Goal: Communication & Community: Ask a question

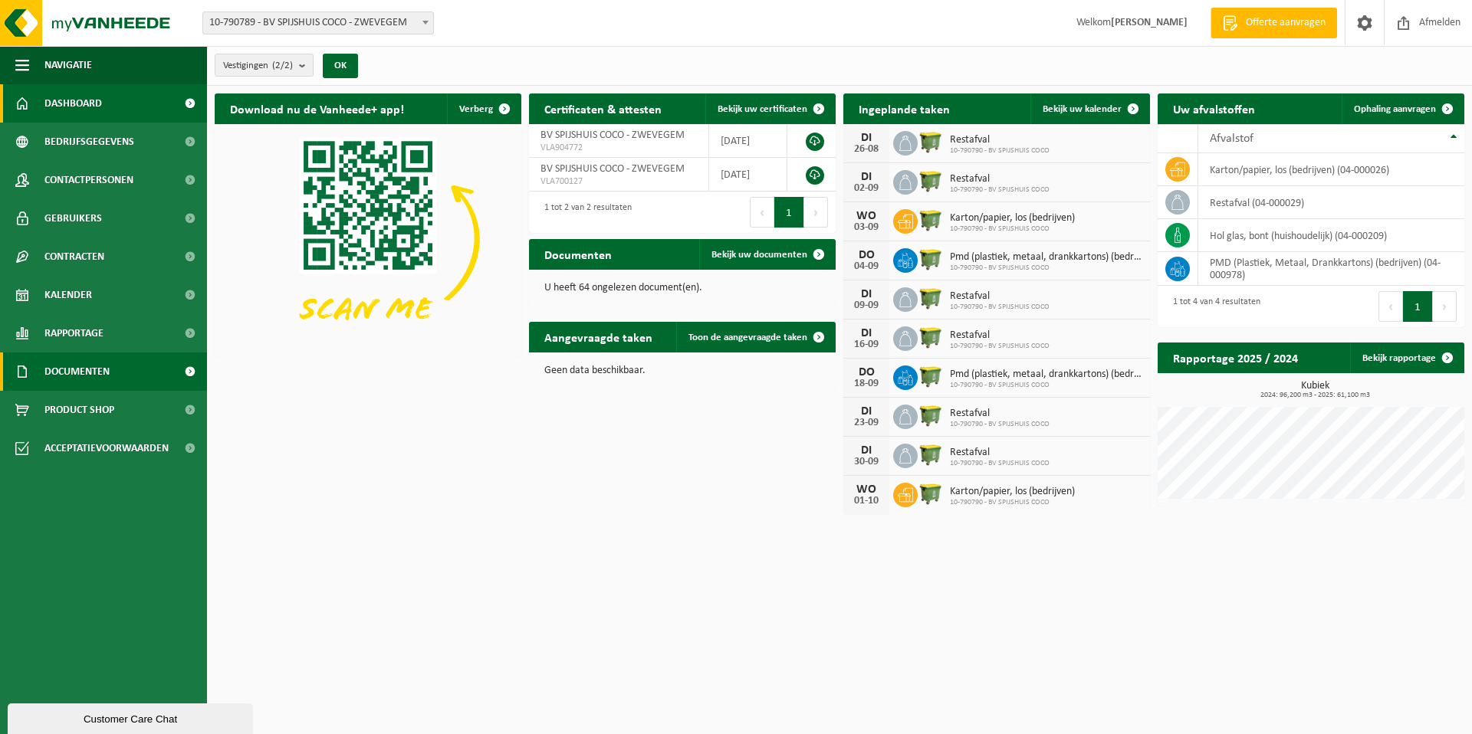
click at [167, 375] on link "Documenten" at bounding box center [103, 372] width 207 height 38
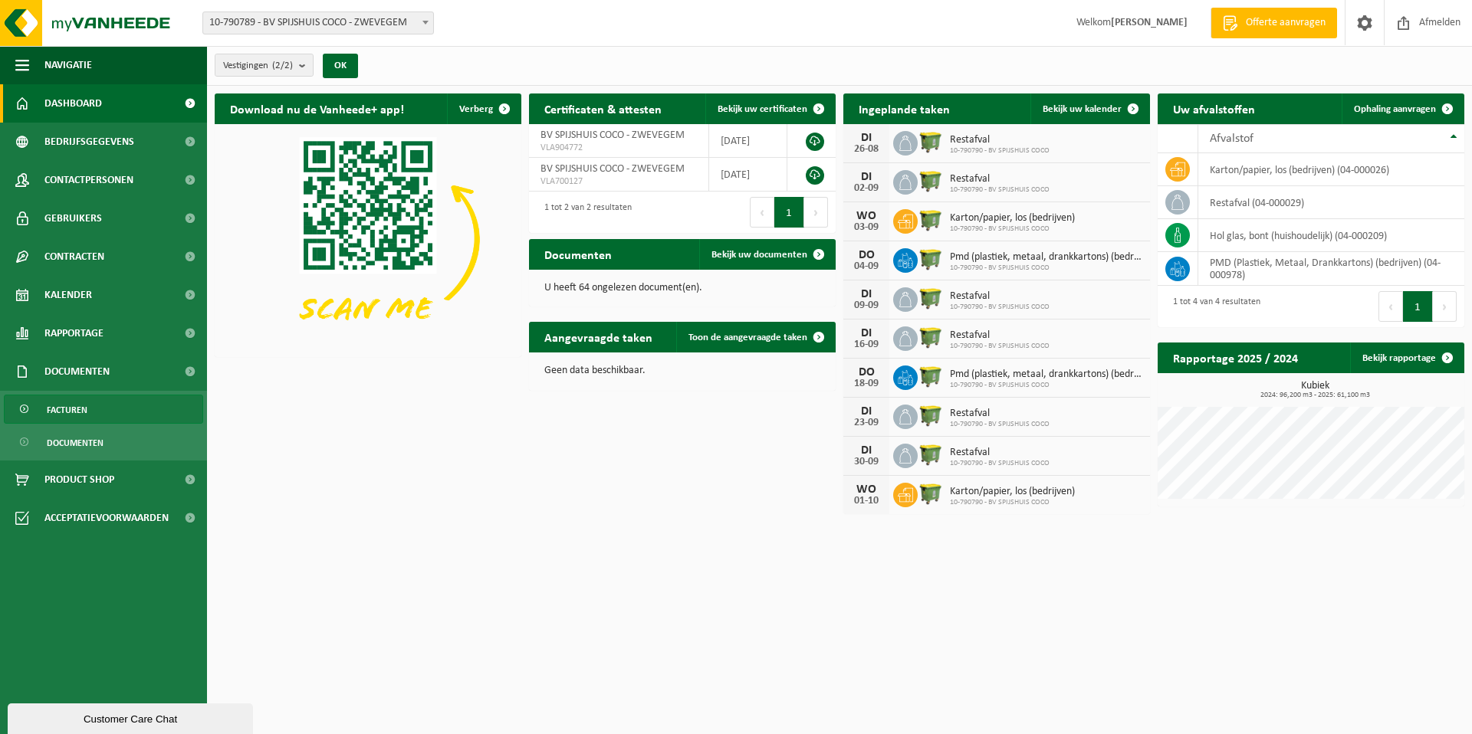
click at [158, 409] on link "Facturen" at bounding box center [103, 409] width 199 height 29
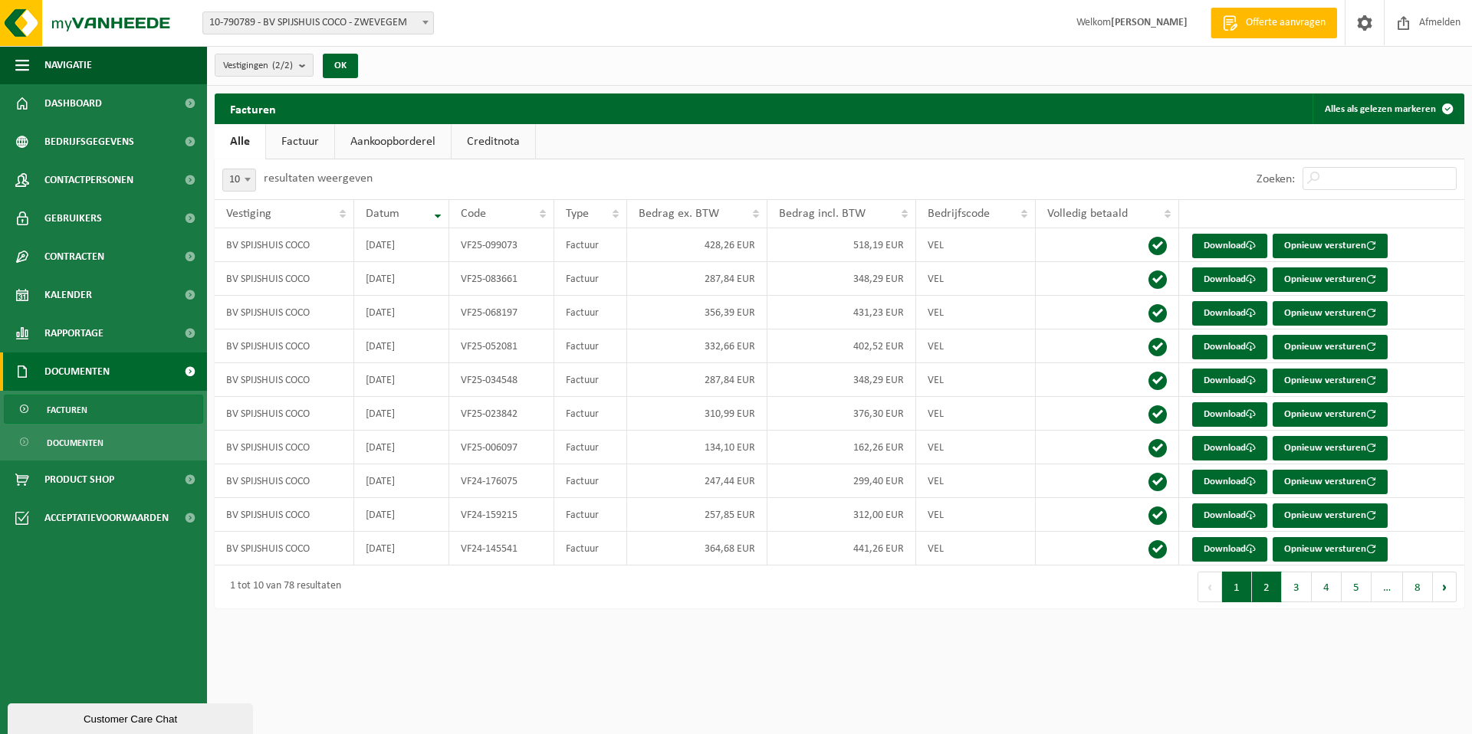
click at [1272, 589] on button "2" at bounding box center [1267, 587] width 30 height 31
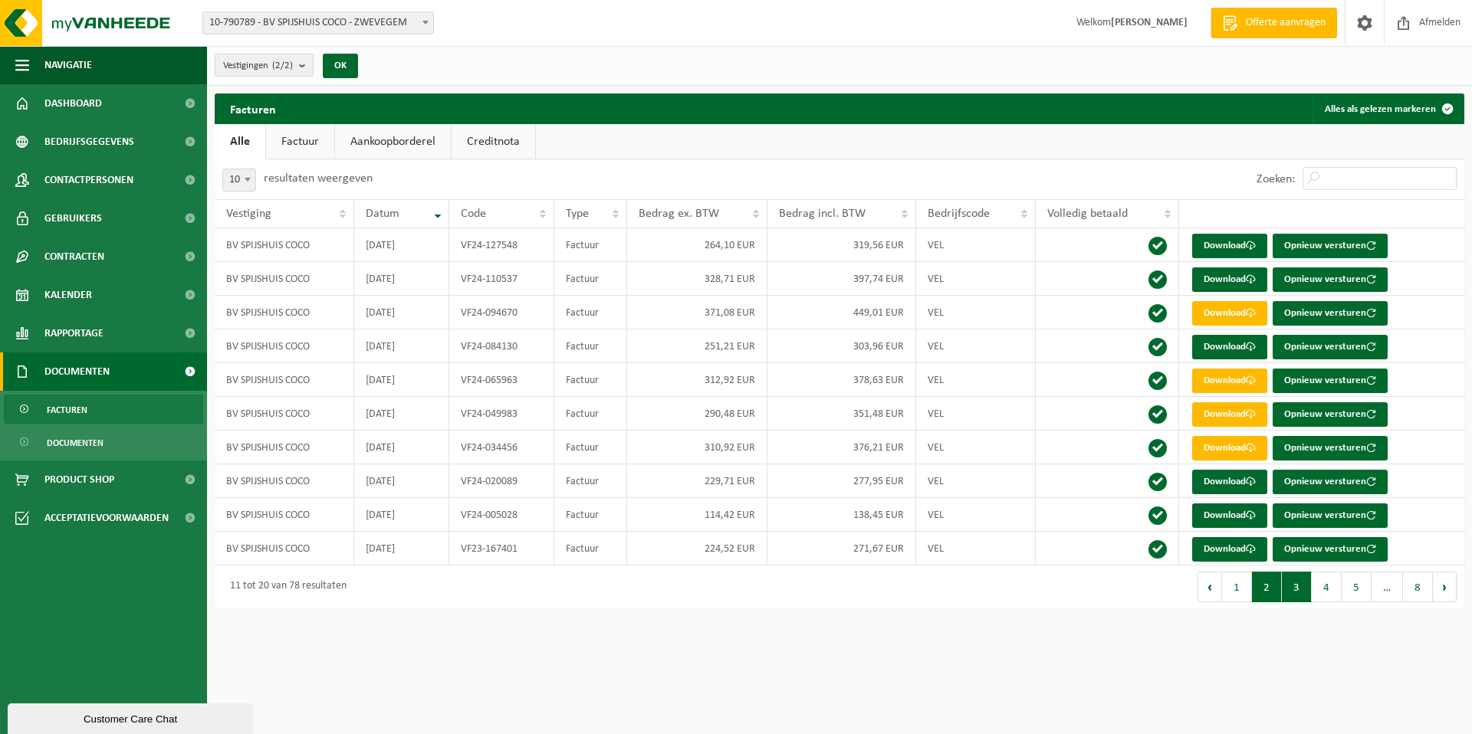
click at [1291, 589] on button "3" at bounding box center [1297, 587] width 30 height 31
click at [1342, 175] on input "Zoeken:" at bounding box center [1379, 178] width 154 height 23
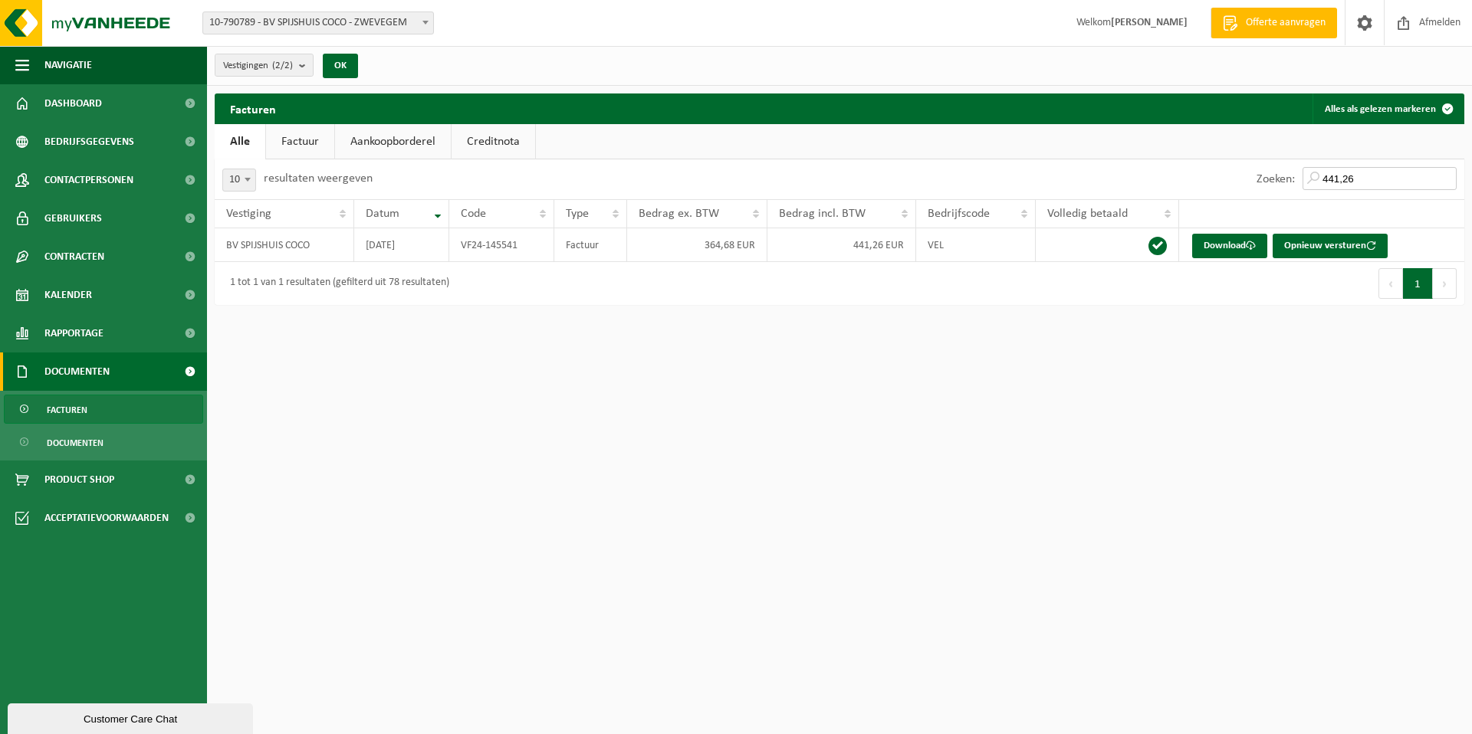
type input "441,26"
click at [102, 717] on div "Customer Care Chat" at bounding box center [130, 719] width 222 height 11
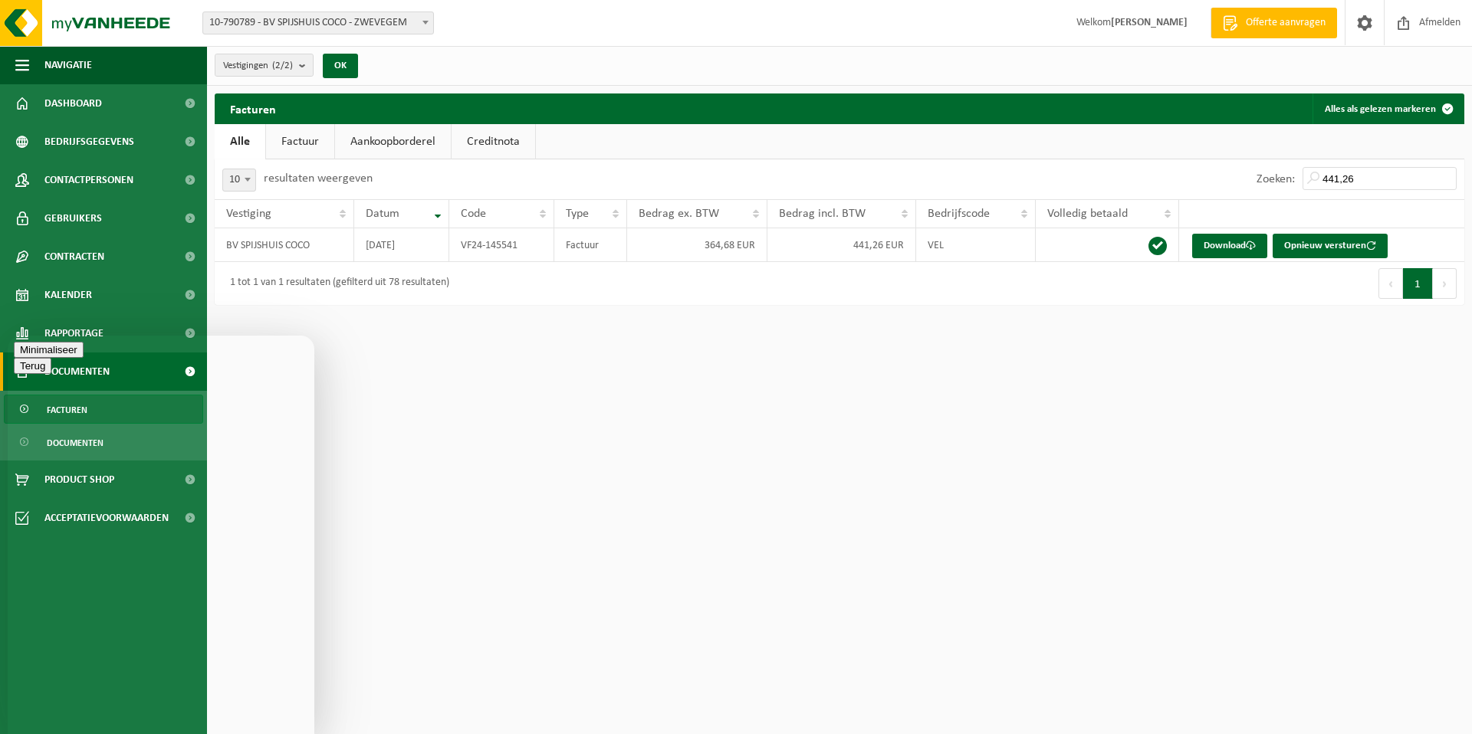
drag, startPoint x: 87, startPoint y: 683, endPoint x: 100, endPoint y: 688, distance: 13.8
click at [110, 493] on p "We typically reply in a few minutes" at bounding box center [161, 500] width 294 height 14
click at [8, 336] on textarea at bounding box center [8, 336] width 0 height 0
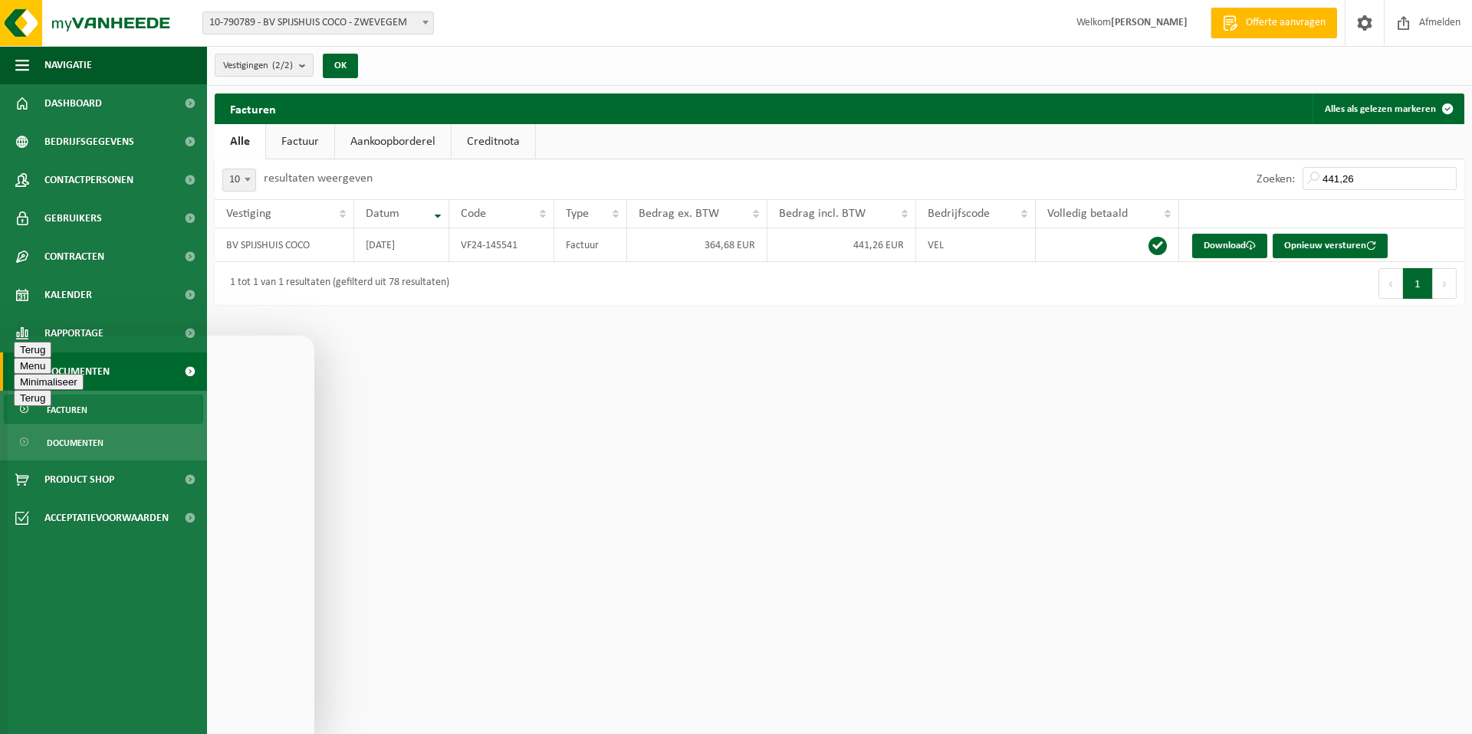
type textarea "hallo"
type textarea "er is een dubbele betaling gedaan VF24-145541"
drag, startPoint x: 38, startPoint y: 355, endPoint x: 44, endPoint y: 363, distance: 9.4
click at [38, 355] on button "Terug" at bounding box center [33, 350] width 38 height 16
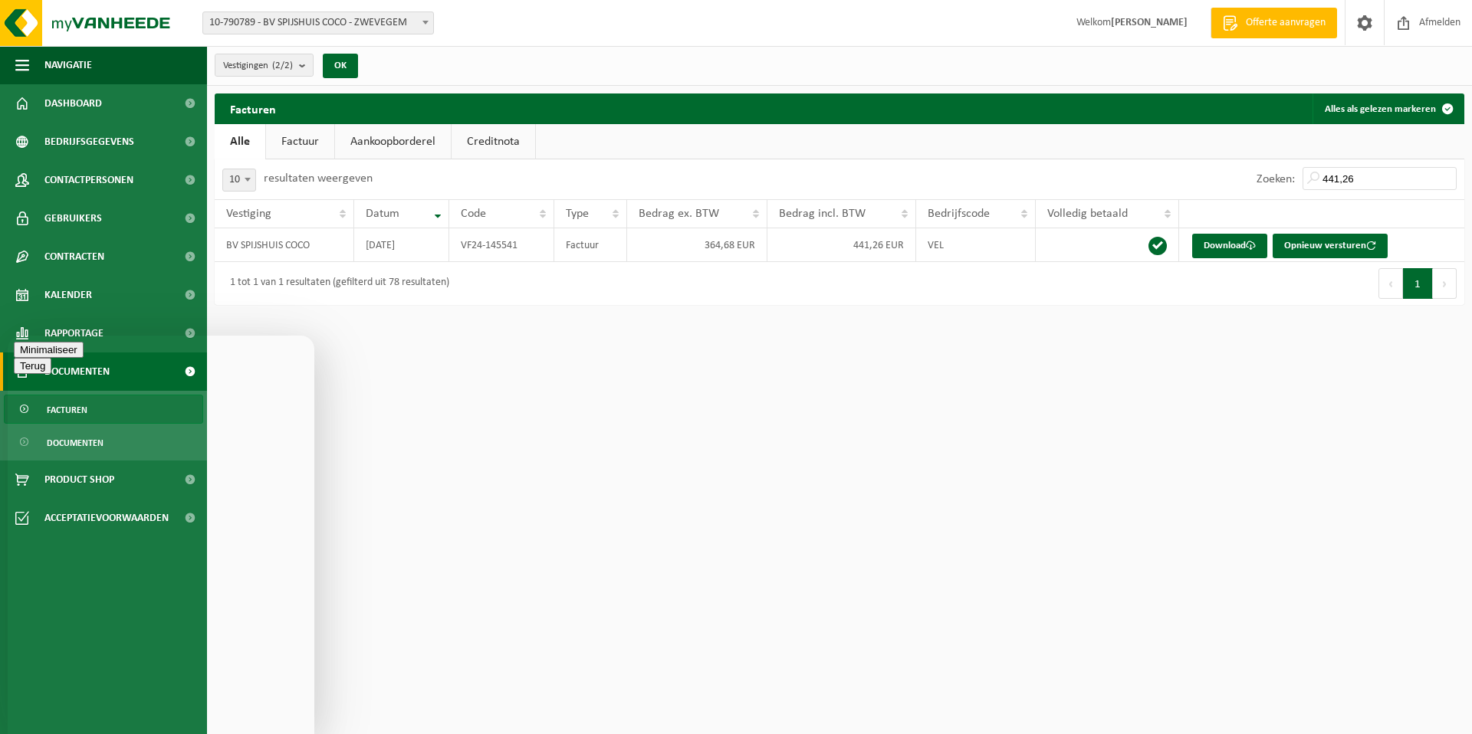
click at [8, 336] on textarea at bounding box center [8, 336] width 0 height 0
type textarea "i"
click at [8, 336] on textarea at bounding box center [8, 336] width 0 height 0
type textarea "oke super"
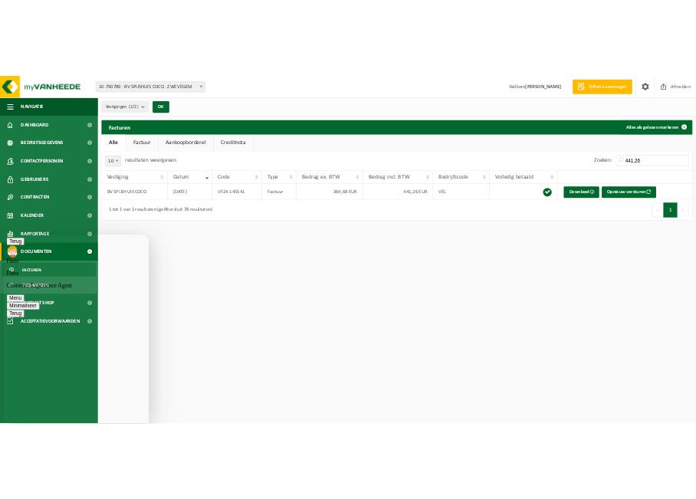
scroll to position [17, 0]
